Goal: Transaction & Acquisition: Purchase product/service

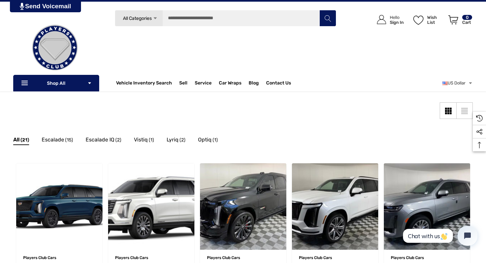
scroll to position [33, 0]
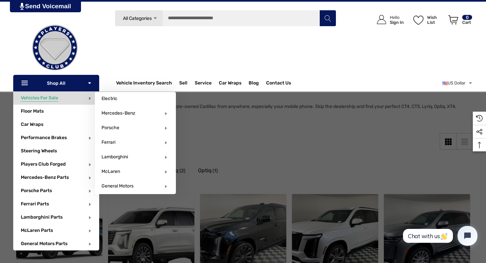
click at [47, 100] on span "Vehicles For Sale" at bounding box center [39, 98] width 37 height 7
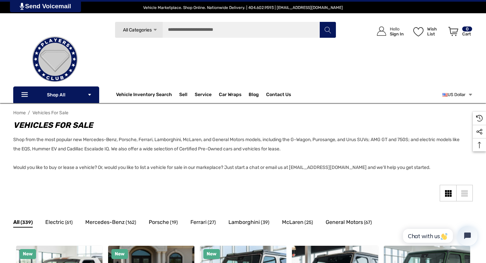
click at [466, 96] on link "US Dollar" at bounding box center [458, 94] width 30 height 13
click at [450, 194] on div "Grid View" at bounding box center [451, 193] width 2 height 2
click at [448, 192] on div "Grid View" at bounding box center [449, 193] width 2 height 2
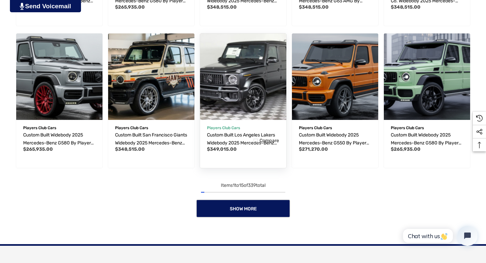
scroll to position [496, 0]
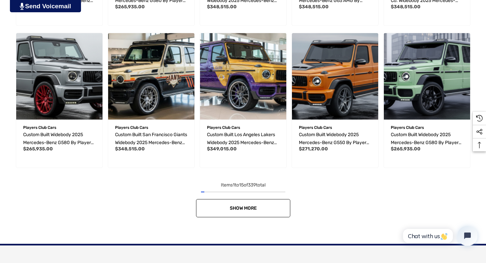
click at [230, 210] on span "Show More" at bounding box center [243, 208] width 27 height 6
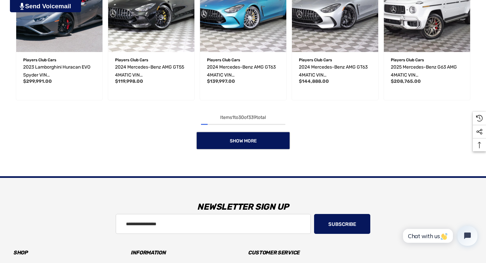
scroll to position [992, 0]
